Goal: Find specific page/section: Find specific page/section

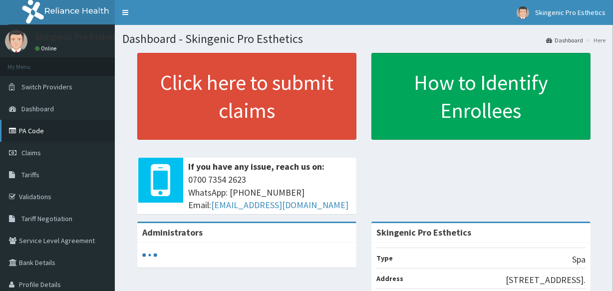
click at [37, 126] on link "PA Code" at bounding box center [57, 131] width 115 height 22
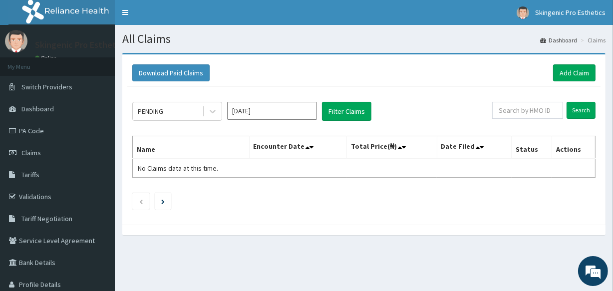
click at [38, 130] on link "PA Code" at bounding box center [57, 131] width 115 height 22
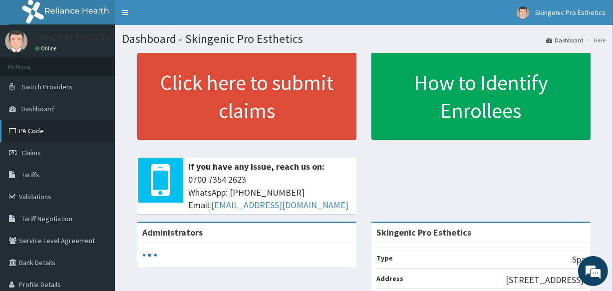
click at [30, 126] on link "PA Code" at bounding box center [57, 131] width 115 height 22
